Goal: Task Accomplishment & Management: Use online tool/utility

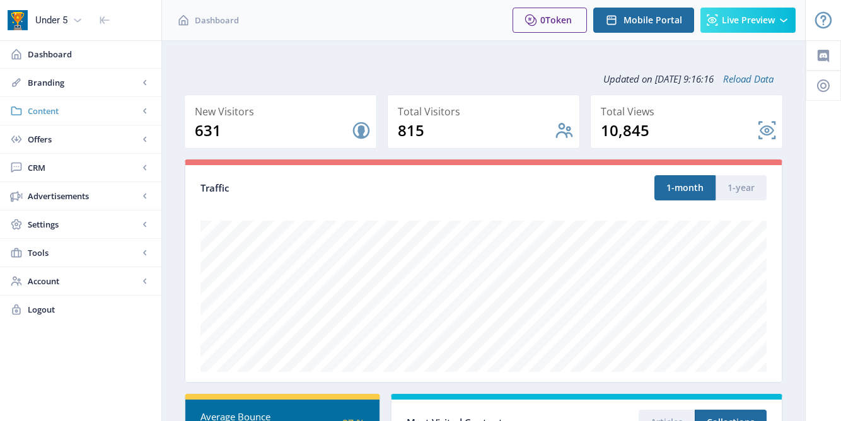
click at [90, 120] on link "Content" at bounding box center [80, 111] width 161 height 28
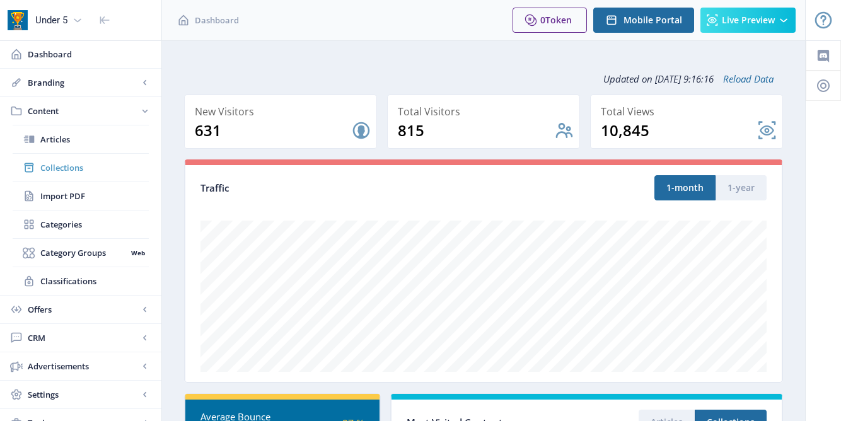
click at [73, 171] on span "Collections" at bounding box center [94, 167] width 108 height 13
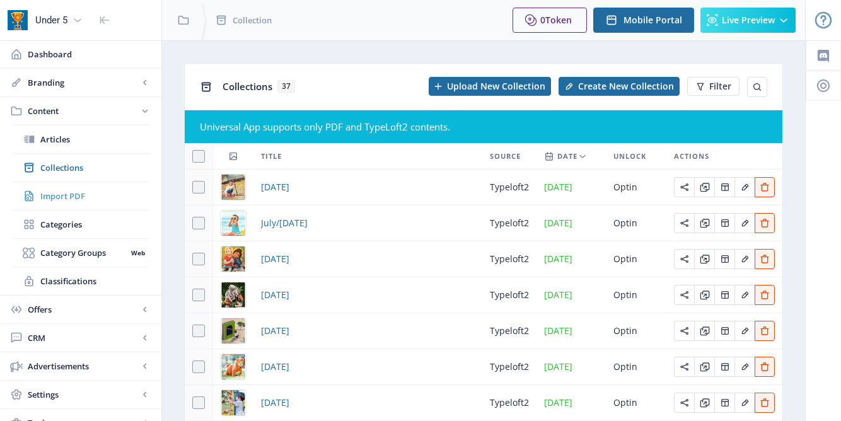
click at [59, 198] on span "Import PDF" at bounding box center [94, 196] width 108 height 13
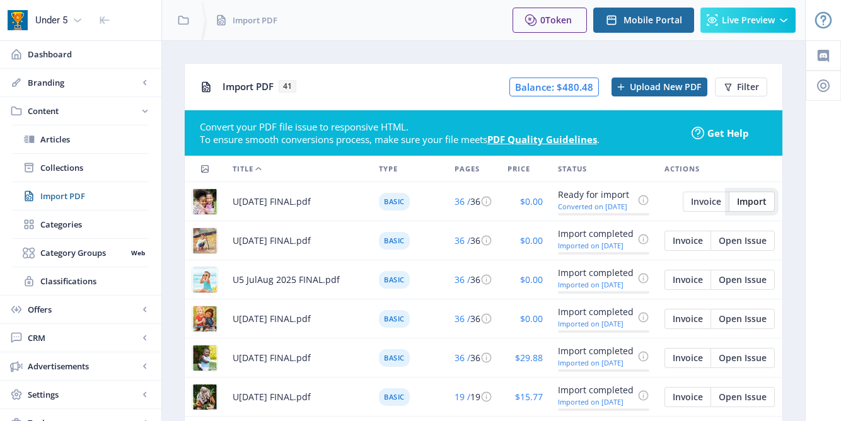
click at [752, 202] on span "Import" at bounding box center [752, 202] width 30 height 10
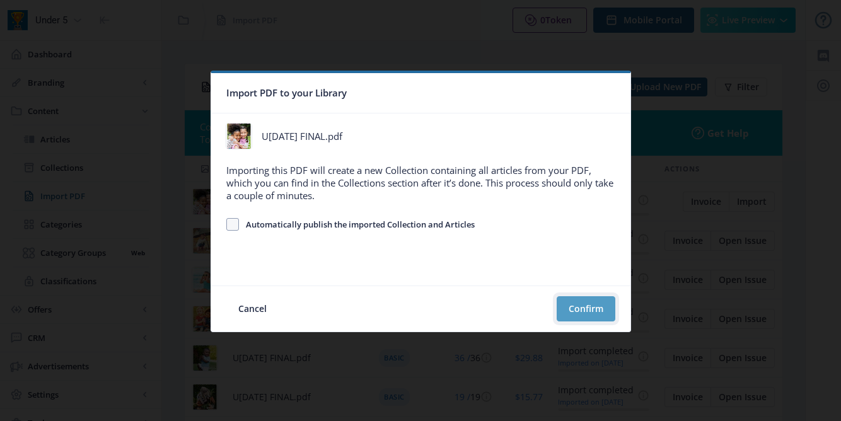
click at [580, 309] on button "Confirm" at bounding box center [586, 308] width 59 height 25
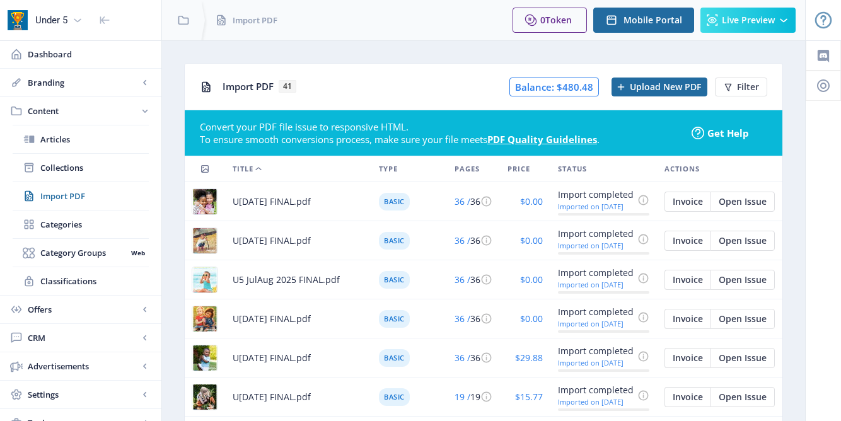
click at [274, 199] on span "U[DATE] FINAL.pdf" at bounding box center [272, 201] width 78 height 15
click at [192, 209] on td at bounding box center [205, 201] width 40 height 39
click at [756, 201] on span "Open Issue" at bounding box center [743, 202] width 48 height 10
